Goal: Navigation & Orientation: Find specific page/section

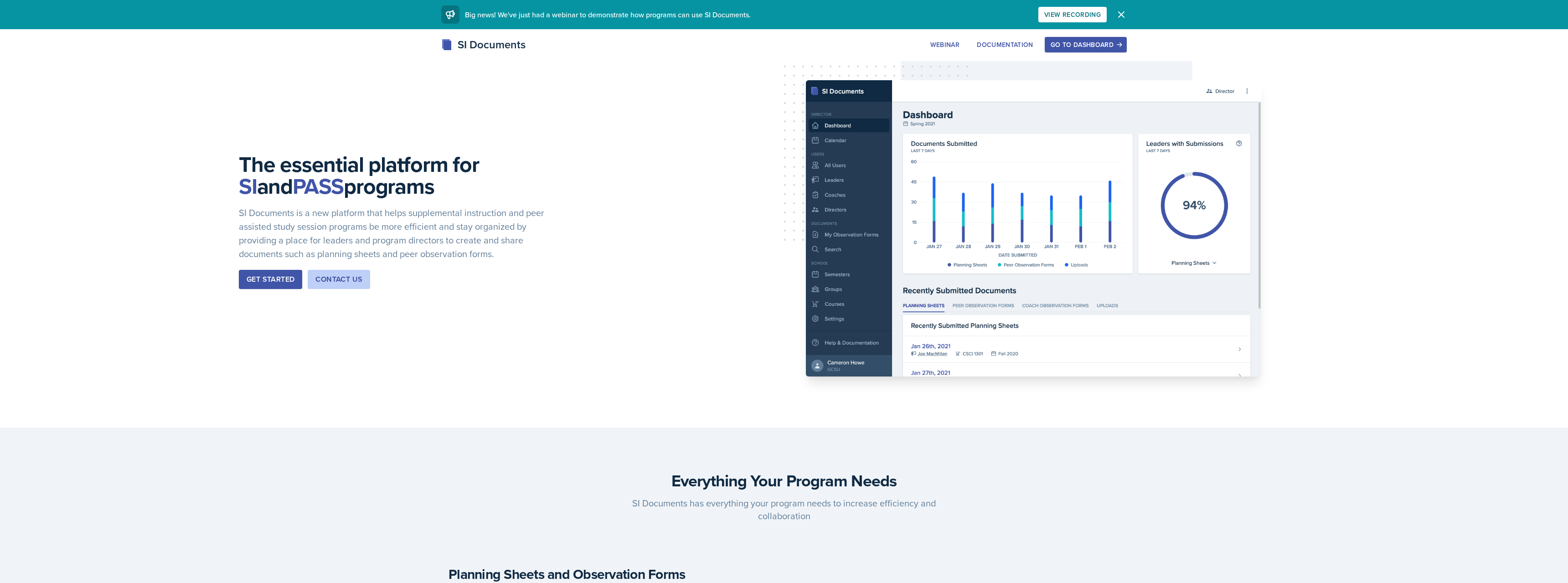
click at [1079, 46] on div "Go to Dashboard" at bounding box center [1085, 45] width 70 height 8
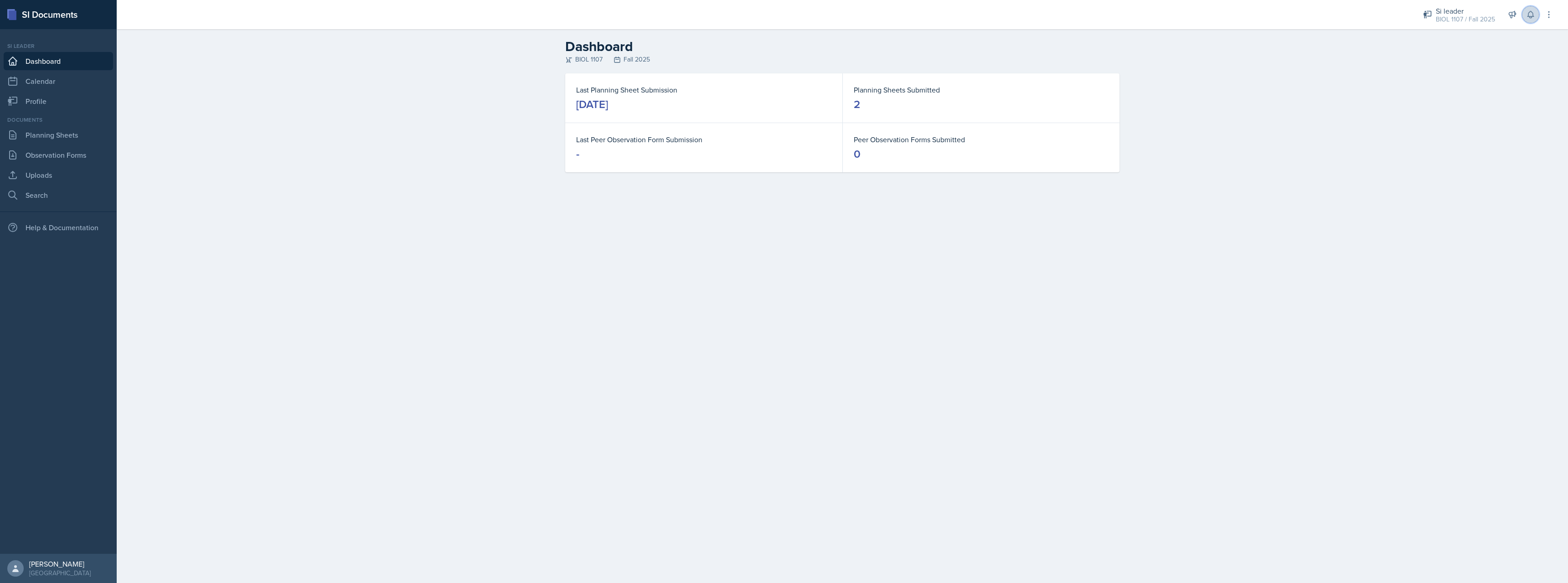
click at [1528, 17] on icon at bounding box center [1530, 14] width 6 height 7
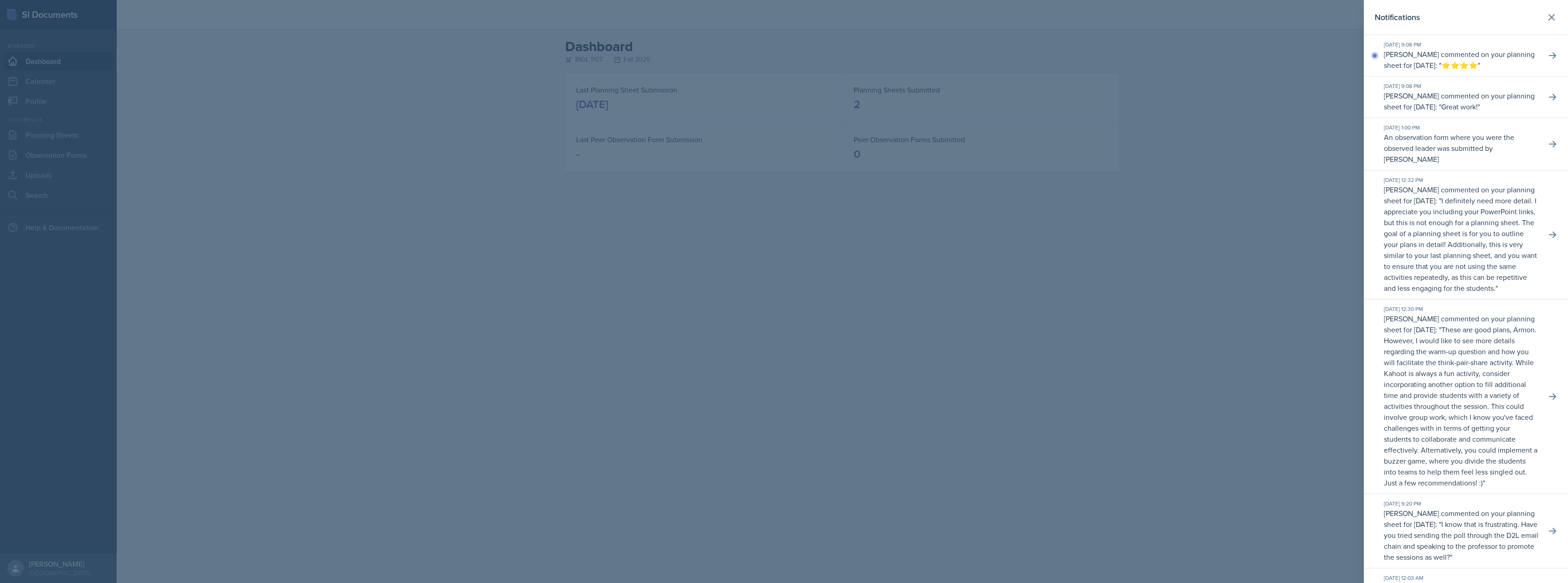
click at [1262, 74] on div at bounding box center [784, 291] width 1568 height 583
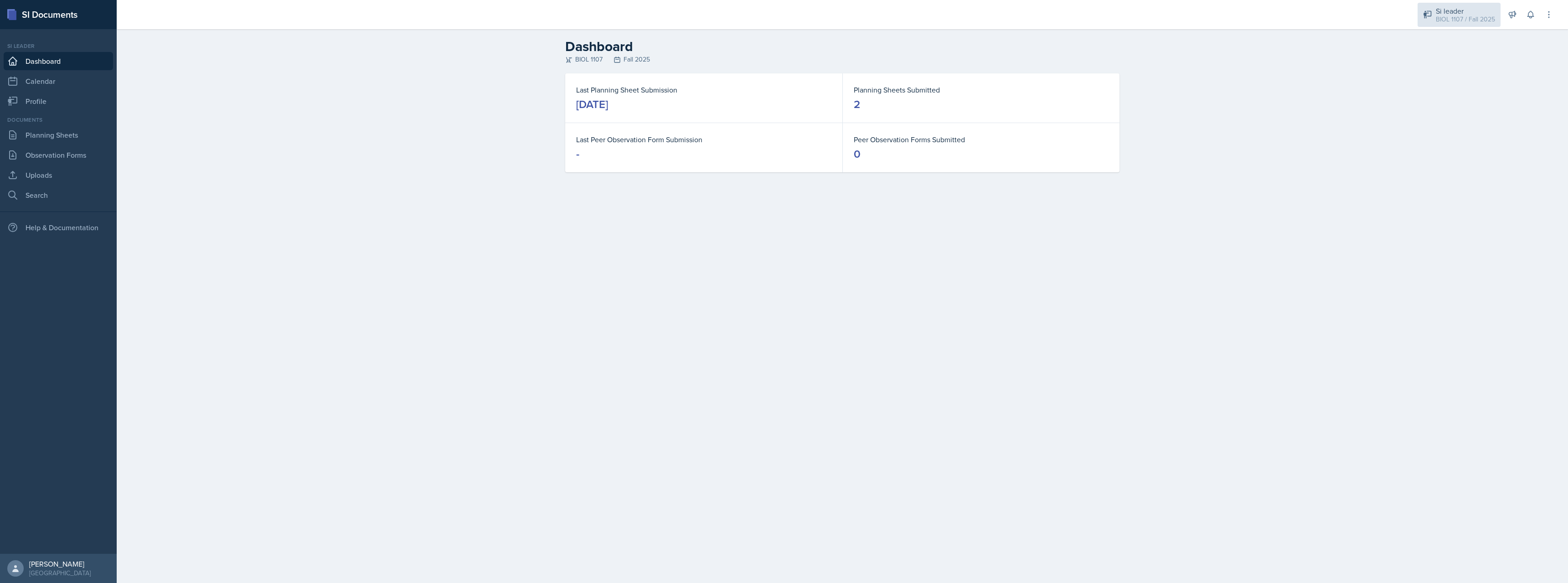
click at [1449, 8] on div "Si leader" at bounding box center [1466, 11] width 60 height 11
click at [1452, 74] on div "BIOL 1107 / Fall 2025" at bounding box center [1465, 76] width 59 height 9
click at [1450, 21] on div "BIOL 1107 / Fall 2025" at bounding box center [1466, 19] width 60 height 9
click at [1457, 47] on div "BIOL 1107 / Spring 2025" at bounding box center [1465, 50] width 59 height 9
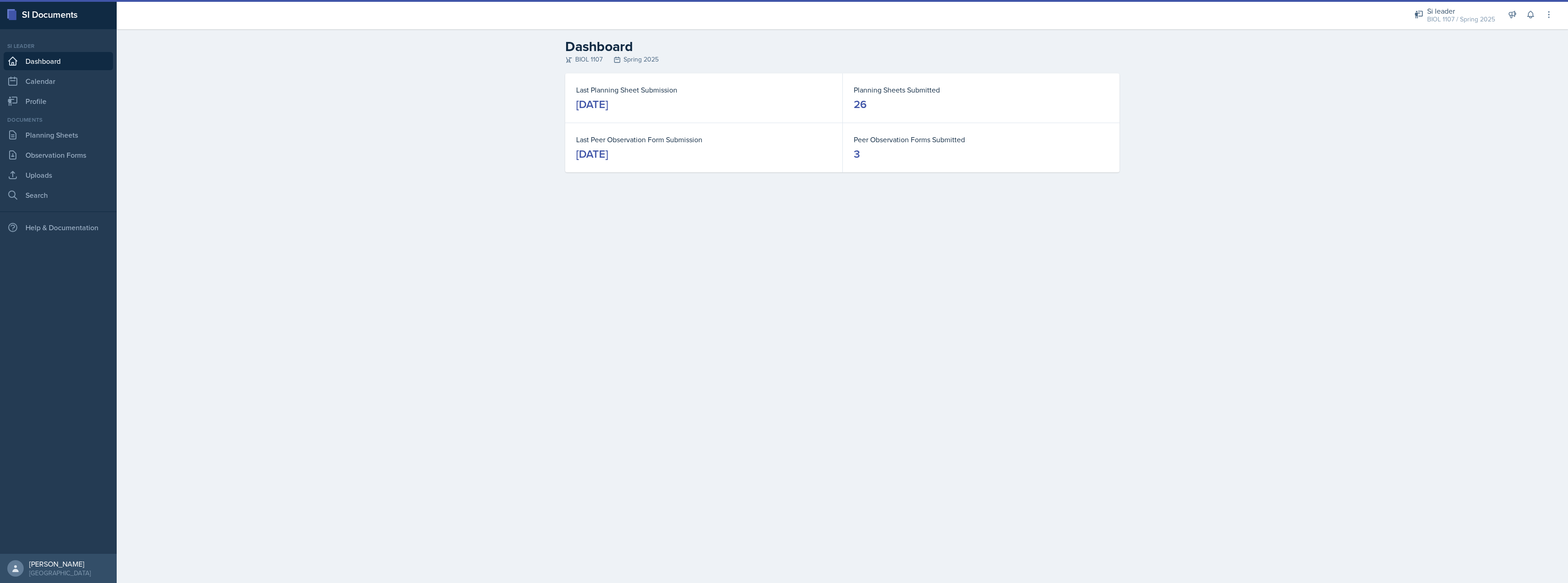
click at [1459, 20] on div "BIOL 1107 / Spring 2025" at bounding box center [1461, 19] width 68 height 9
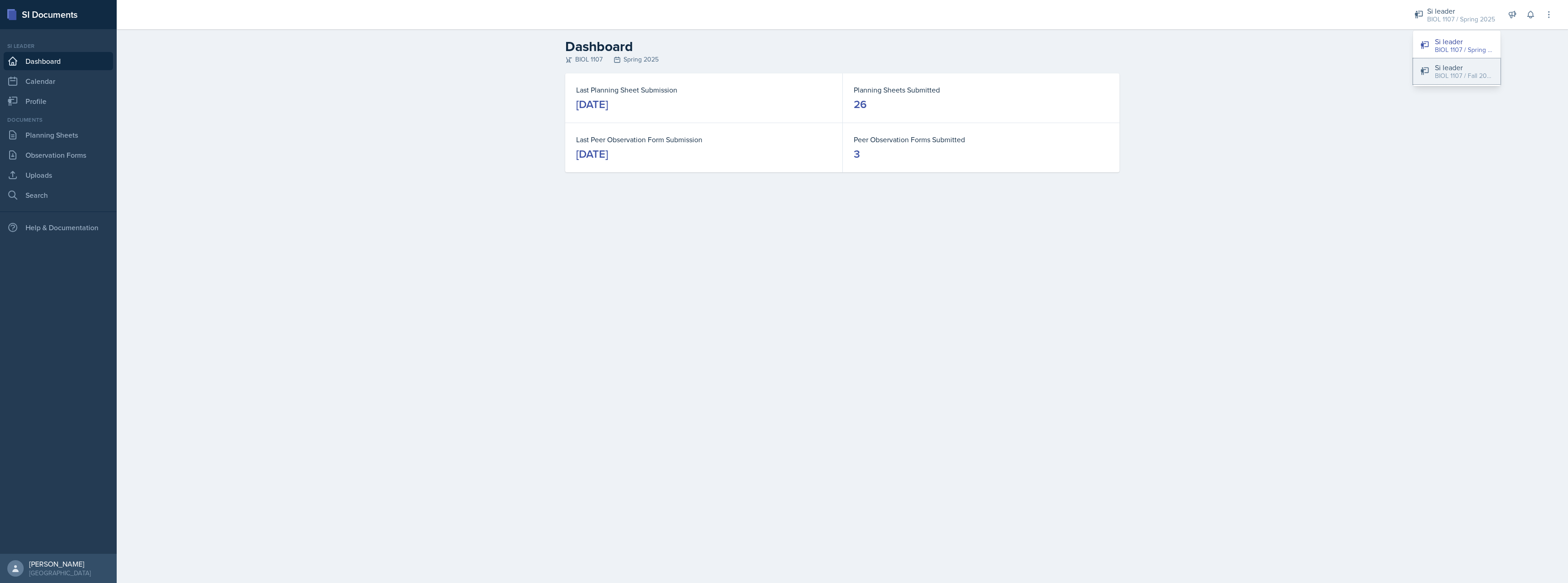
click at [1457, 76] on div "BIOL 1107 / Fall 2025" at bounding box center [1465, 76] width 59 height 9
click at [1529, 15] on icon at bounding box center [1531, 15] width 9 height 9
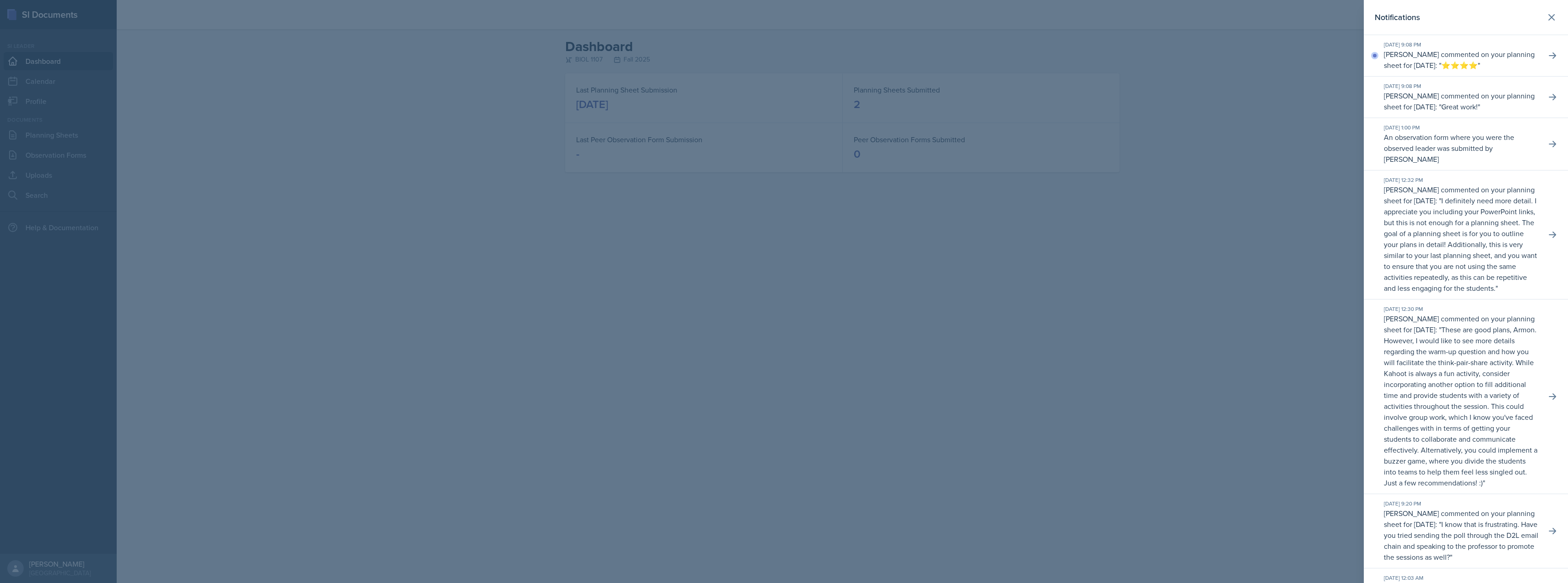
click at [1302, 92] on div at bounding box center [784, 291] width 1568 height 583
